Goal: Task Accomplishment & Management: Use online tool/utility

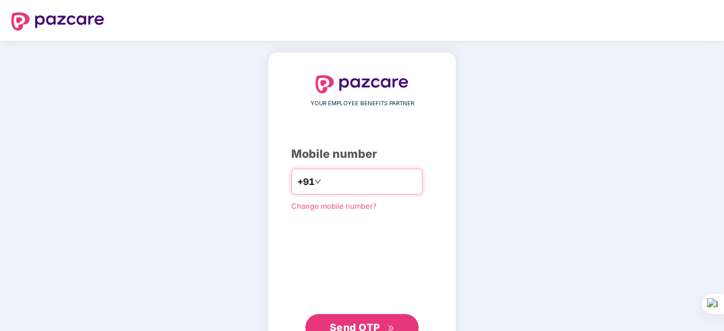
click at [342, 183] on input "number" at bounding box center [369, 182] width 93 height 18
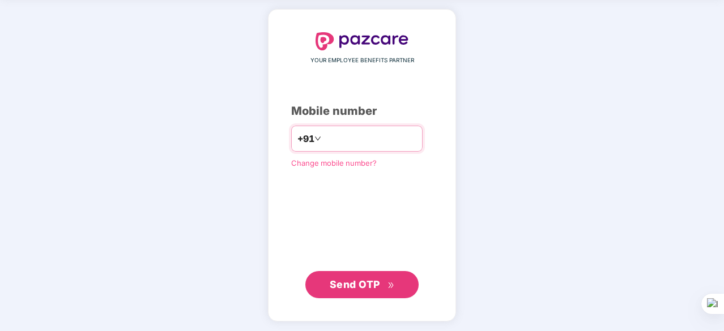
type input "**********"
click at [369, 284] on span "Send OTP" at bounding box center [355, 285] width 50 height 12
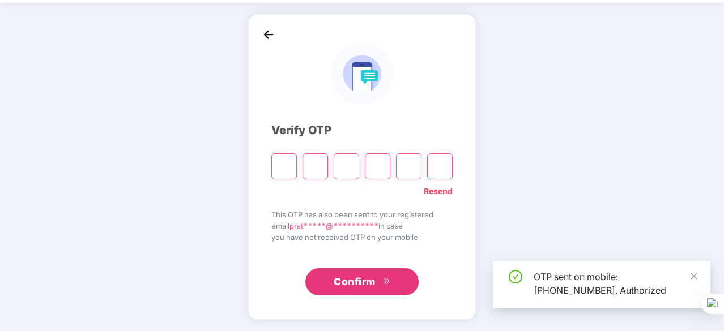
scroll to position [37, 0]
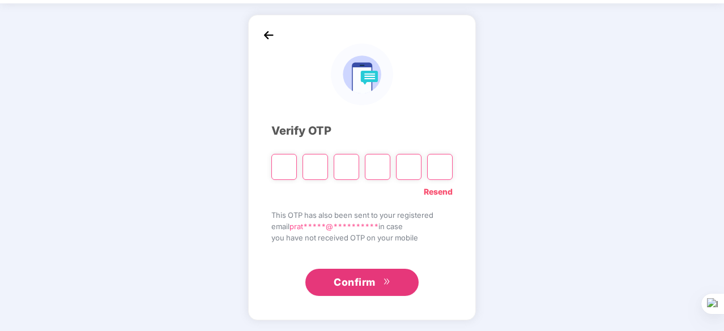
type input "*"
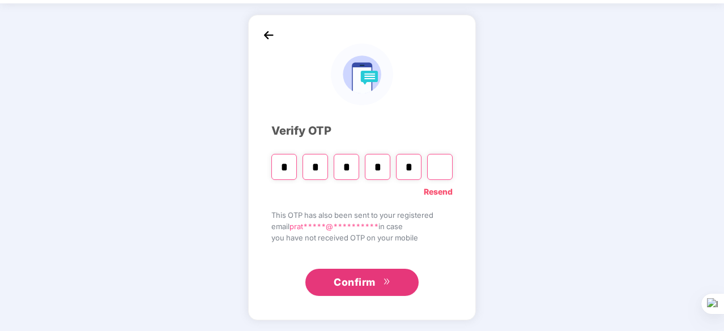
type input "*"
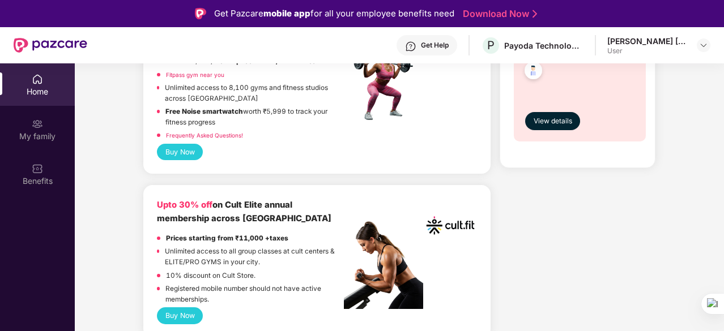
scroll to position [396, 0]
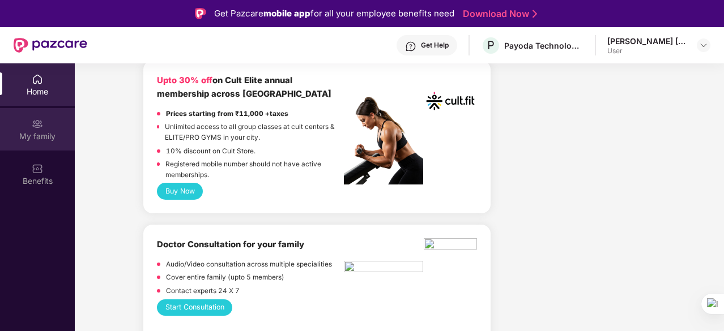
click at [44, 133] on div "My family" at bounding box center [37, 136] width 75 height 11
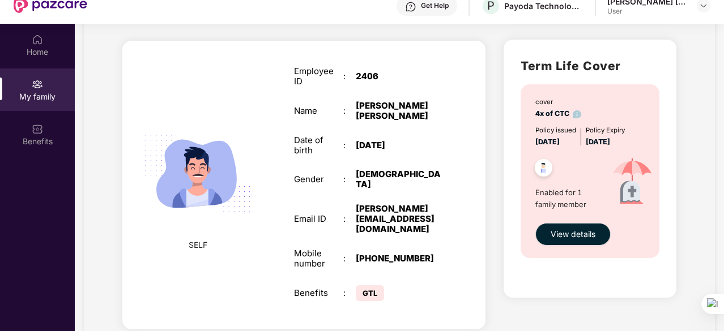
scroll to position [57, 0]
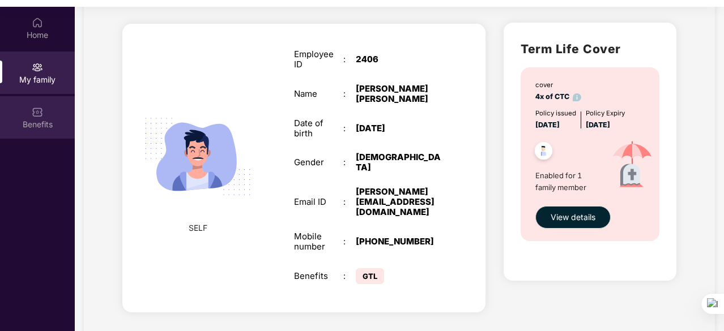
click at [19, 129] on div "Benefits" at bounding box center [37, 124] width 75 height 11
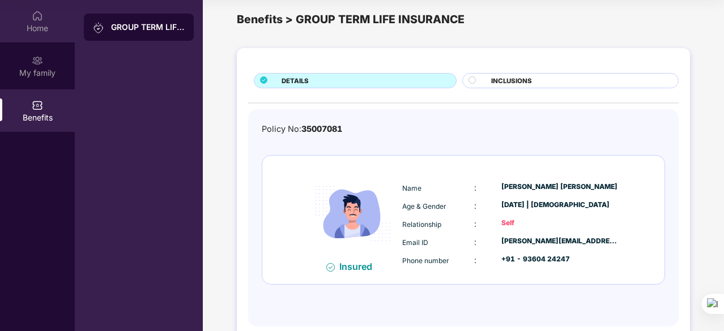
scroll to position [0, 0]
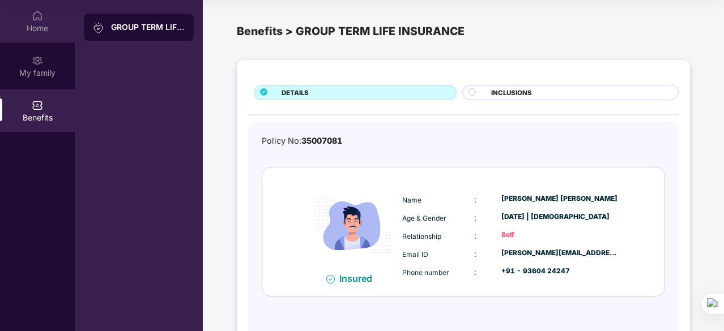
click at [24, 22] on div "Home" at bounding box center [37, 21] width 75 height 42
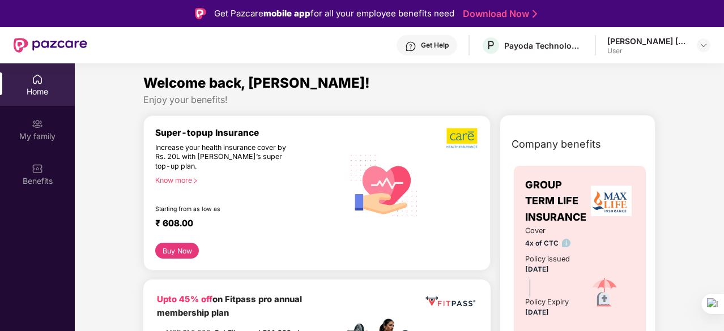
click at [512, 14] on link "Download Now" at bounding box center [498, 14] width 71 height 12
